Goal: Check status: Check status

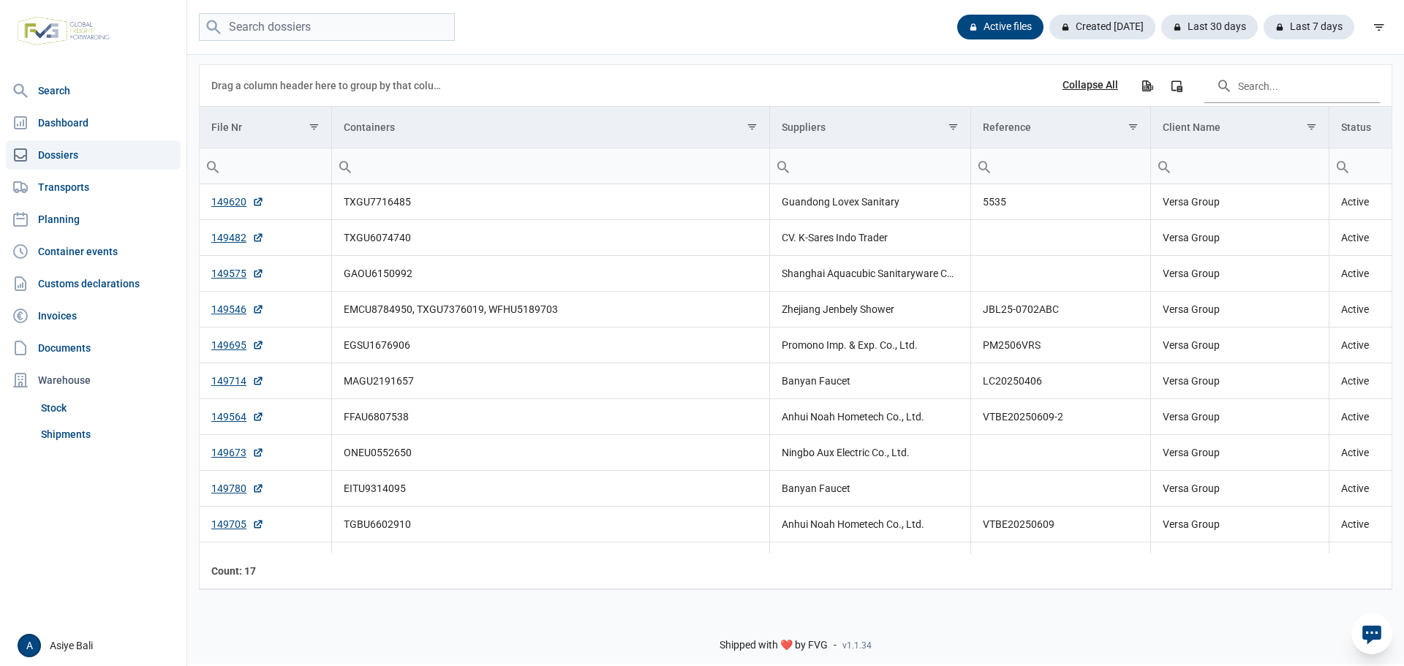
click at [317, 30] on input "search" at bounding box center [327, 27] width 256 height 29
drag, startPoint x: 0, startPoint y: 0, endPoint x: 317, endPoint y: 30, distance: 318.9
click at [317, 30] on input "search" at bounding box center [327, 27] width 256 height 29
type input "WFHU5189703"
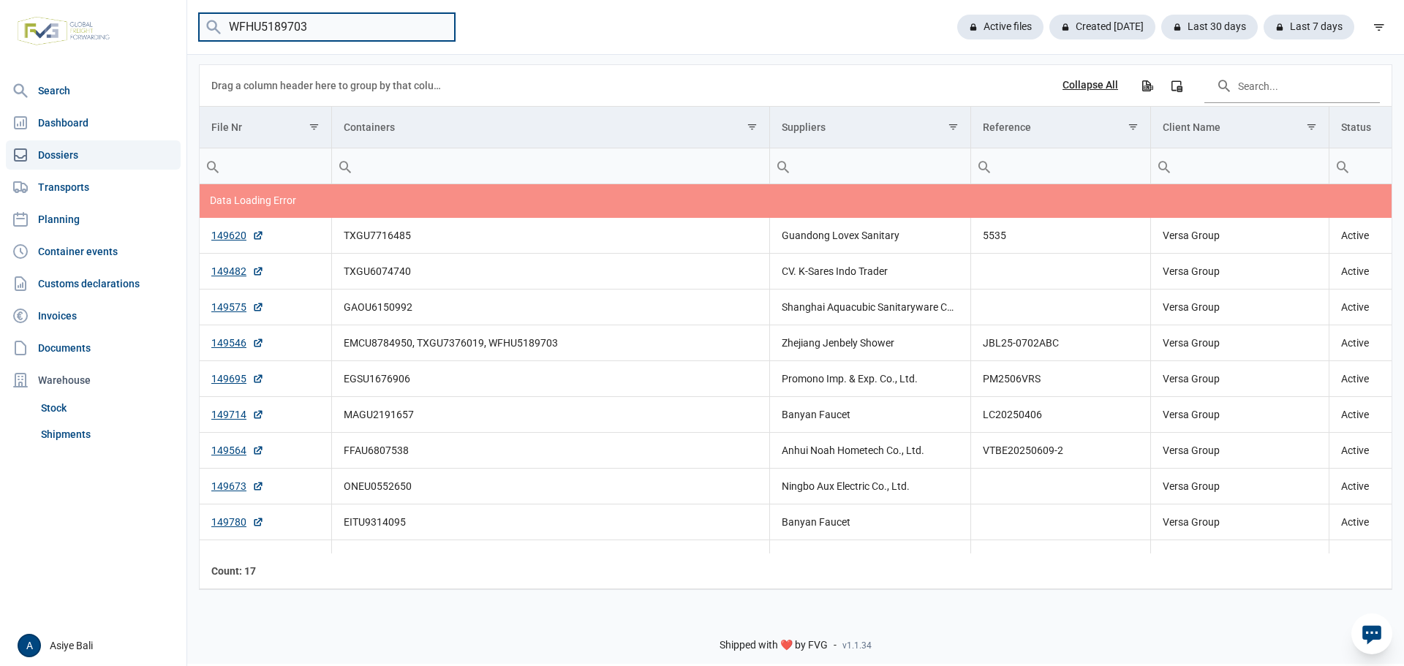
click at [443, 29] on input "WFHU5189703" at bounding box center [327, 27] width 256 height 29
click at [376, 26] on input "search" at bounding box center [327, 27] width 256 height 29
paste input "WFHU5189703"
type input "WFHU5189703"
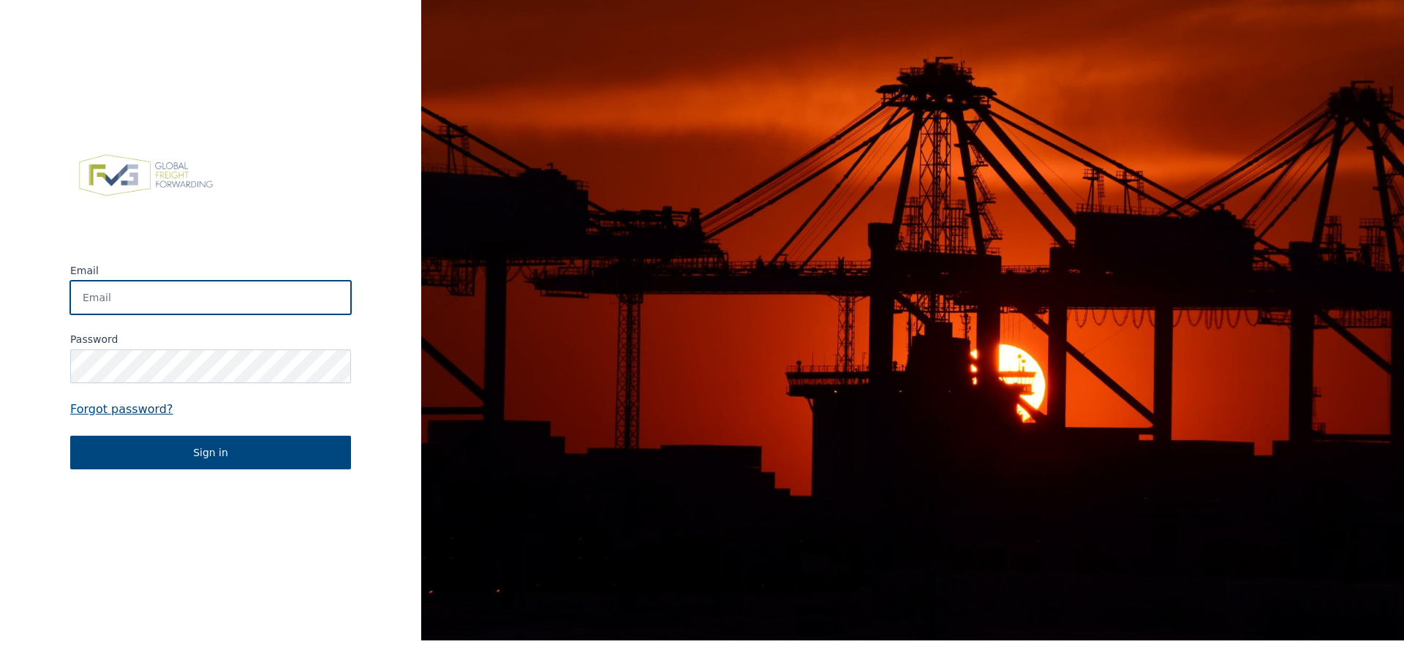
click at [166, 294] on input "Email" at bounding box center [210, 298] width 281 height 34
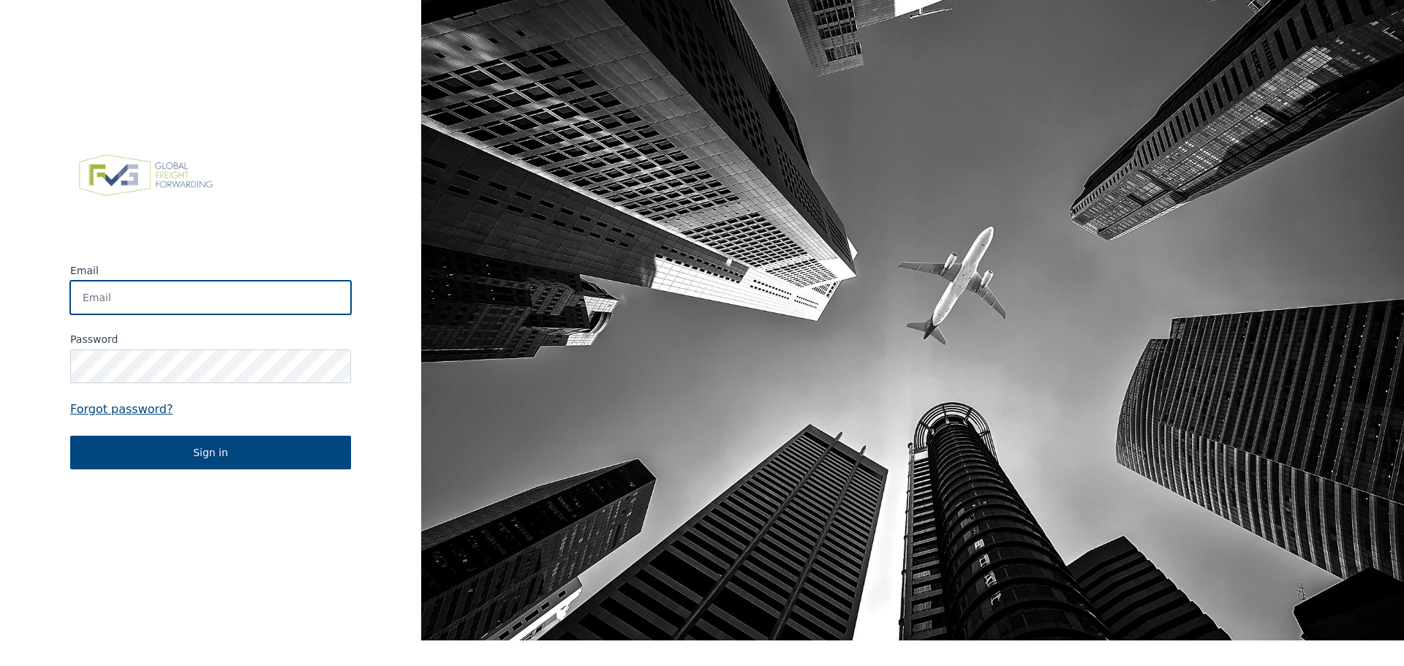
click at [211, 306] on input "Email" at bounding box center [210, 298] width 281 height 34
type input "[EMAIL_ADDRESS][DOMAIN_NAME]"
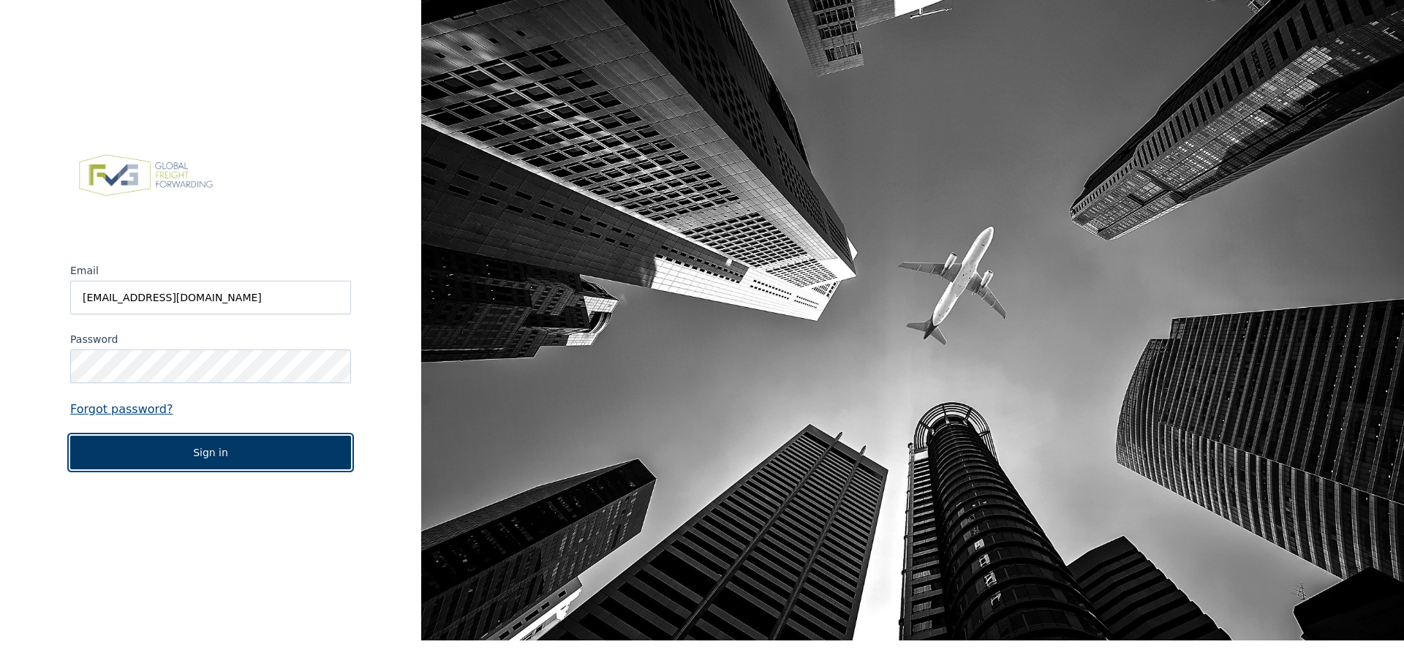
click at [217, 449] on button "Sign in" at bounding box center [210, 453] width 281 height 34
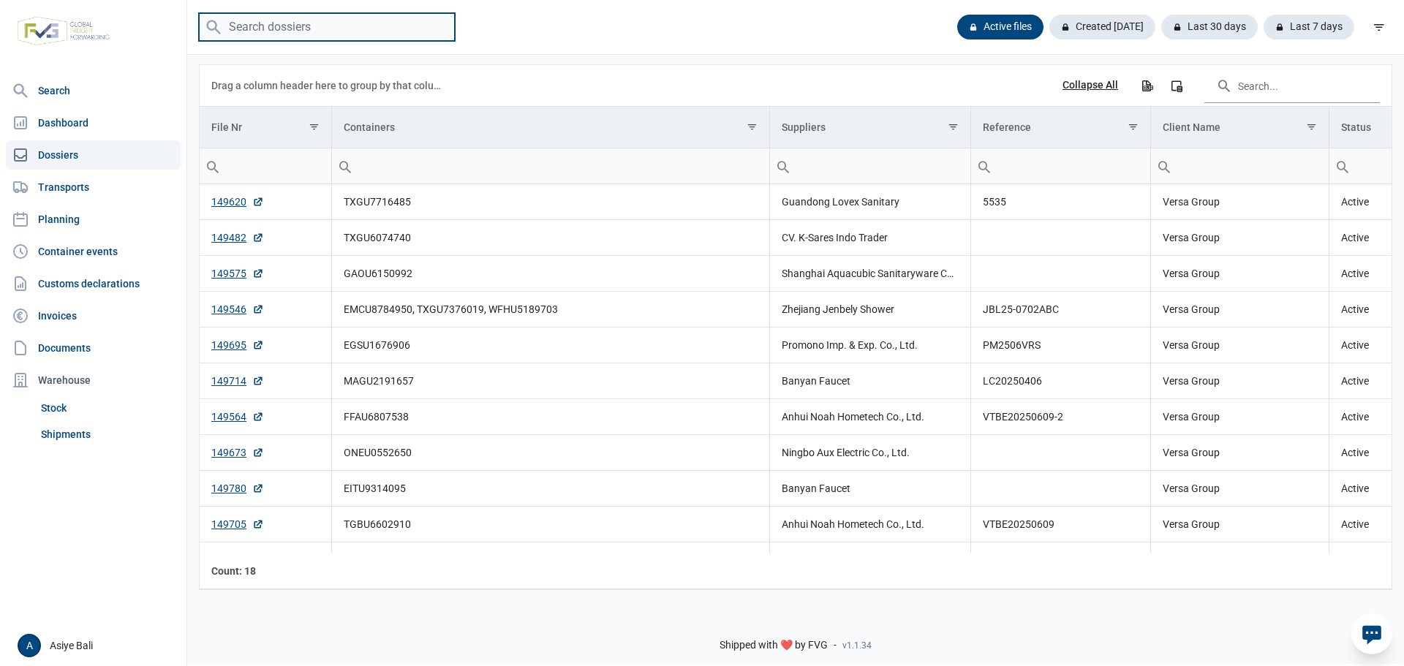
click at [309, 25] on input "search" at bounding box center [327, 27] width 256 height 29
paste input "WFHU5189703"
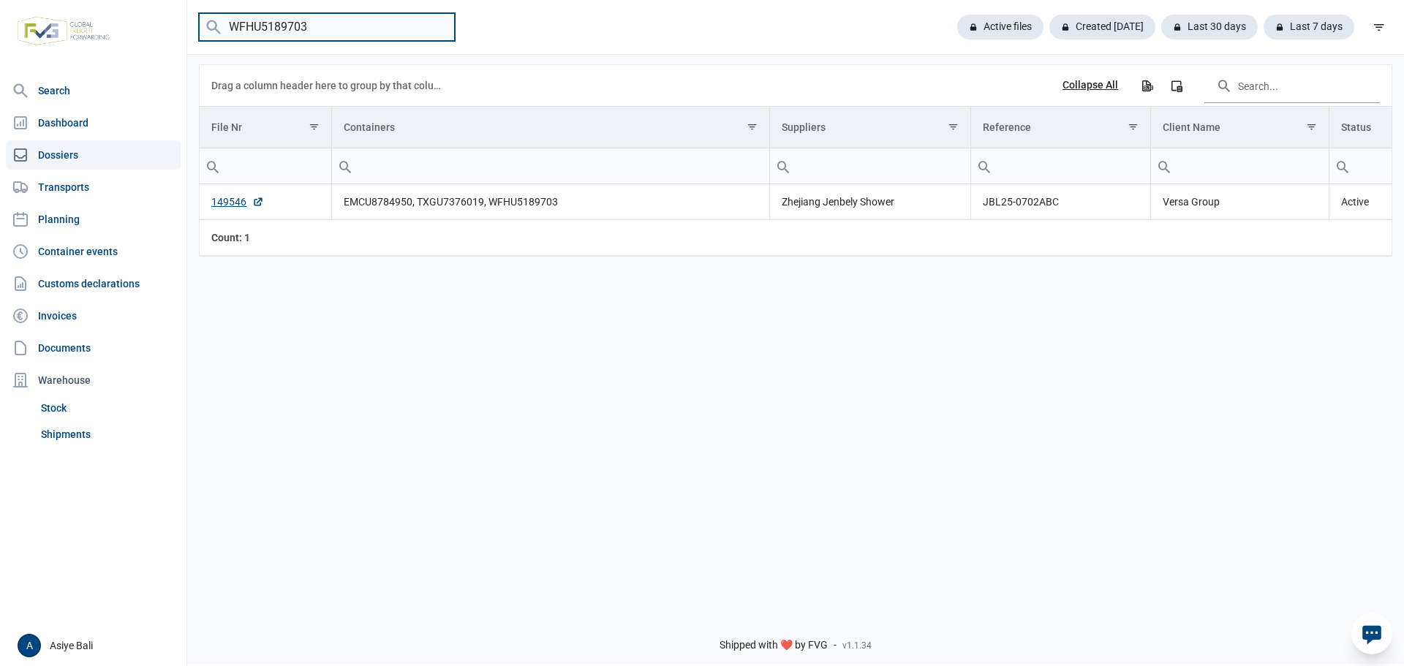
click at [317, 23] on input "WFHU5189703" at bounding box center [327, 27] width 256 height 29
paste input "OOCU7666134"
type input "OOCU7666134"
